Goal: Task Accomplishment & Management: Manage account settings

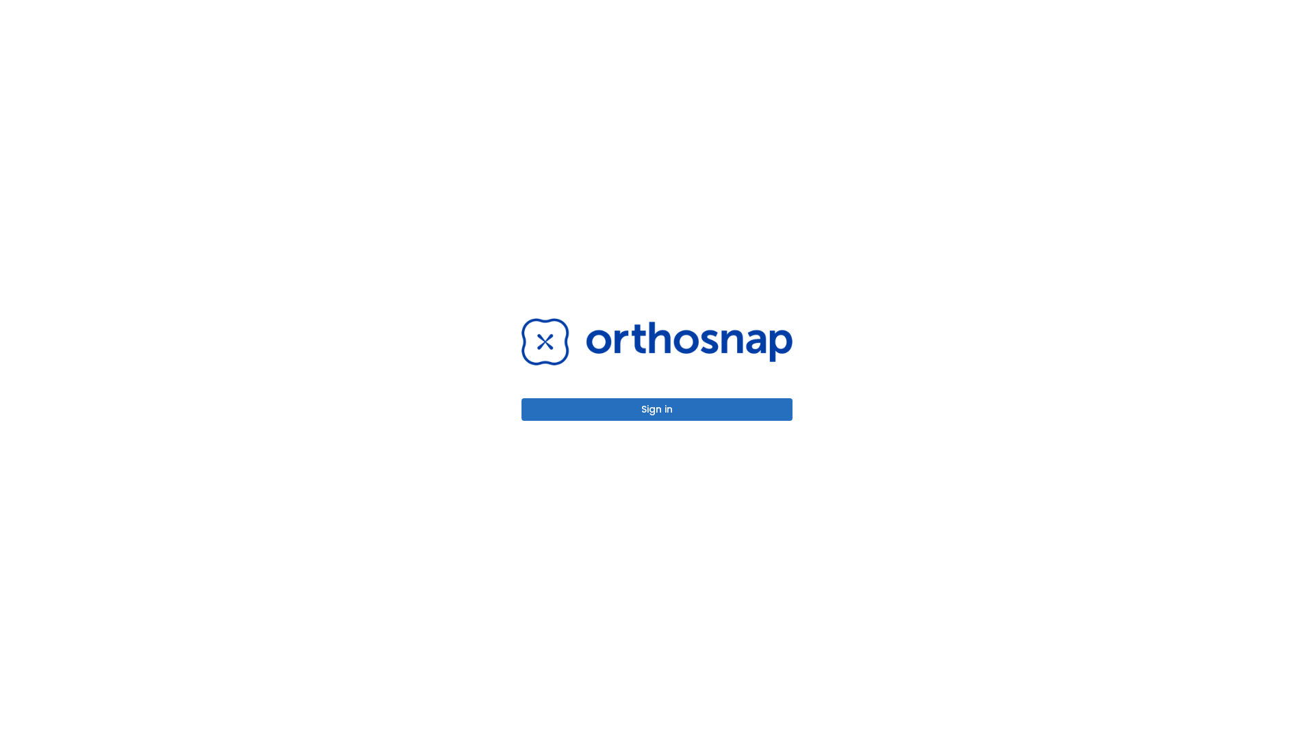
click at [657, 409] on button "Sign in" at bounding box center [657, 409] width 271 height 23
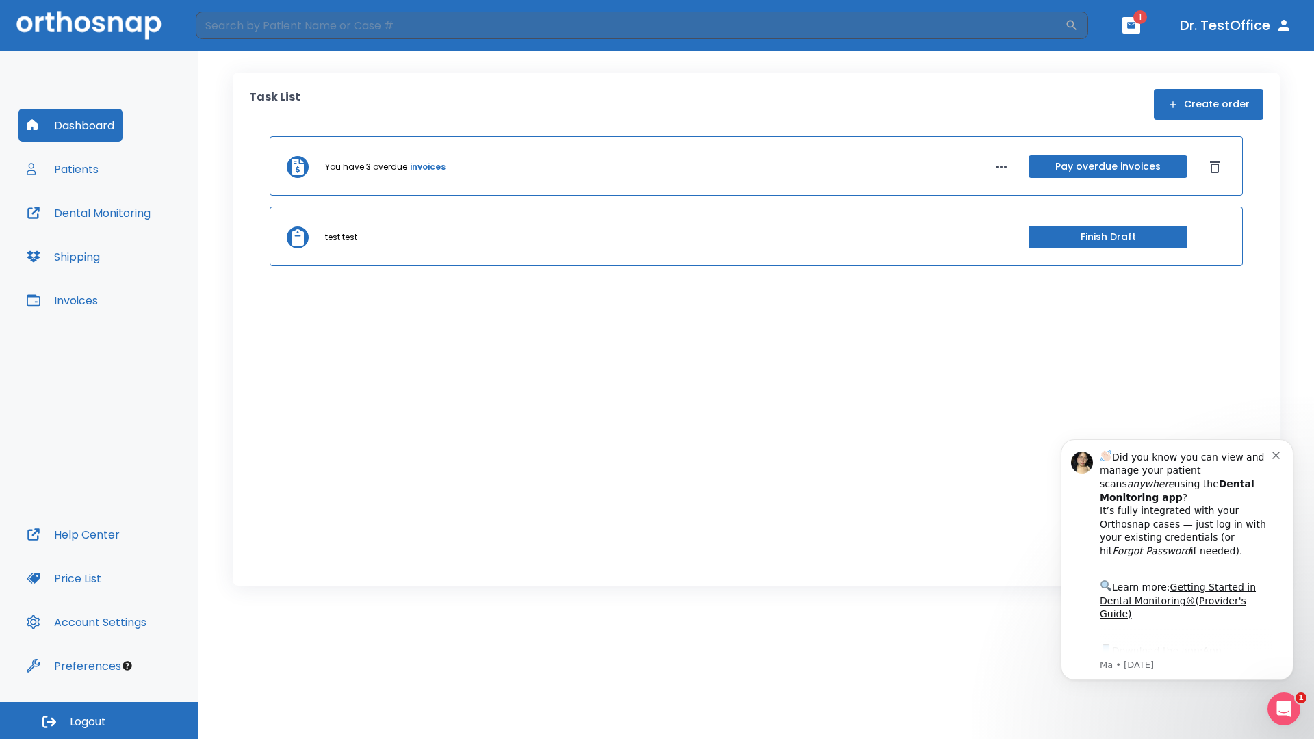
click at [99, 721] on span "Logout" at bounding box center [88, 722] width 36 height 15
